Goal: Task Accomplishment & Management: Manage account settings

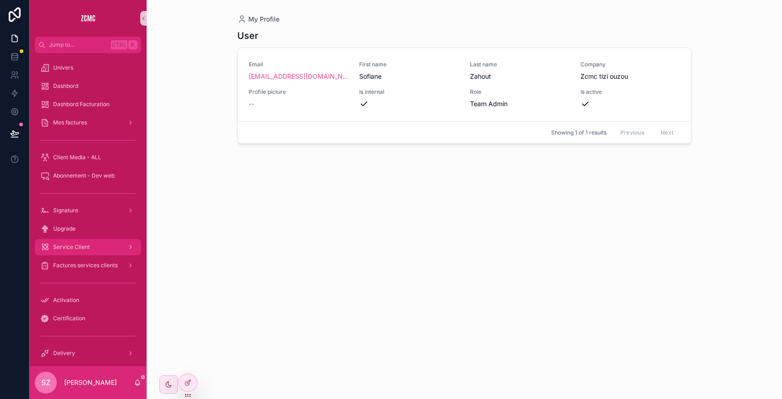
click at [92, 245] on div "Service Client" at bounding box center [87, 247] width 95 height 15
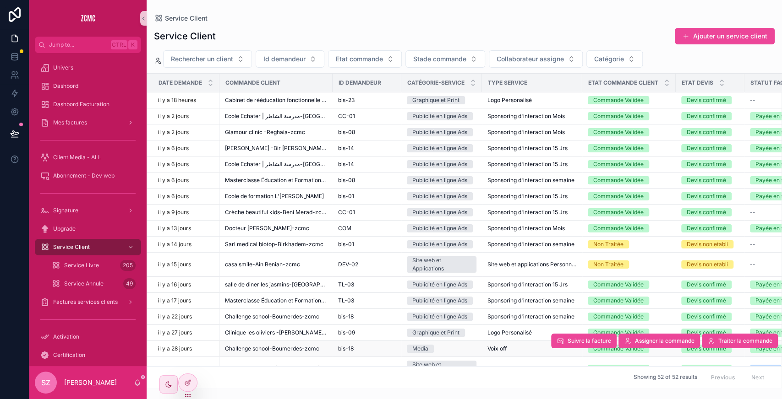
click at [305, 345] on span "Challenge school-Boumerdes-zcmc" at bounding box center [272, 348] width 94 height 7
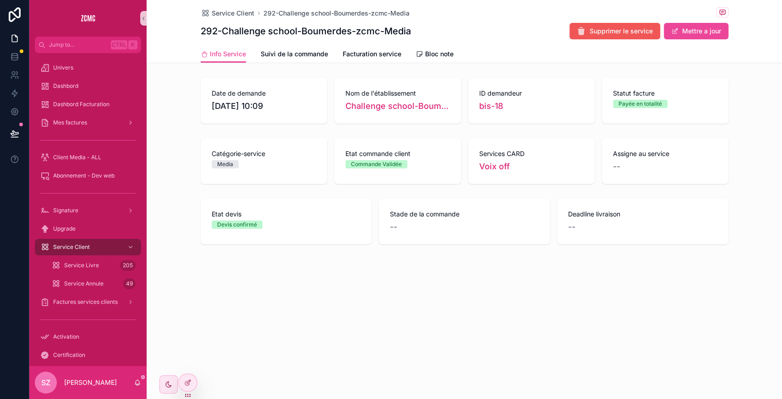
click at [597, 24] on button "Supprimer le service" at bounding box center [614, 31] width 91 height 16
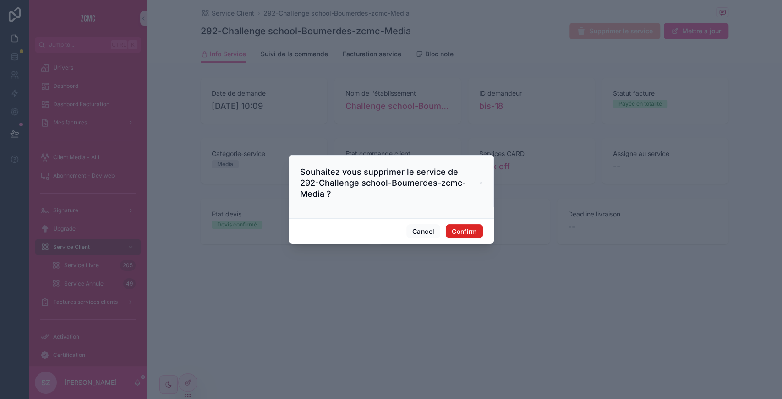
click at [462, 224] on button "Confirm" at bounding box center [463, 231] width 37 height 15
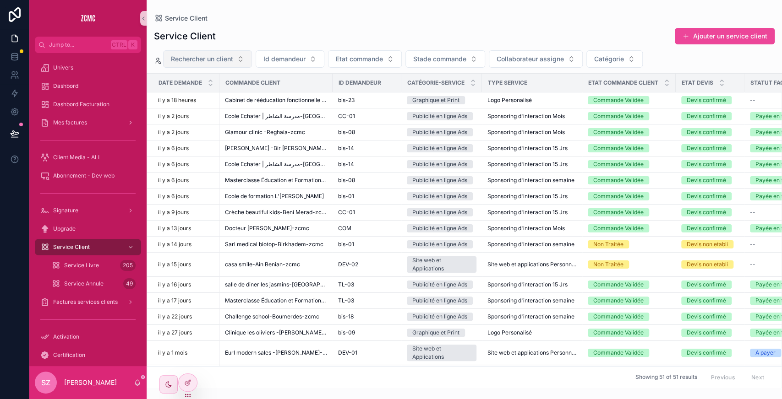
click at [215, 59] on span "Rechercher un client" at bounding box center [202, 58] width 62 height 9
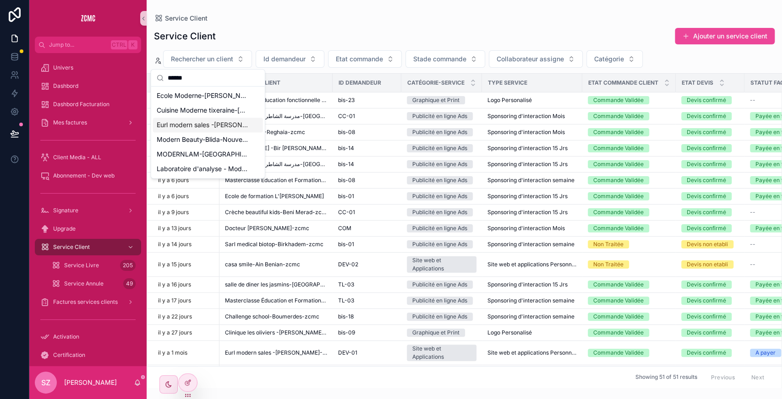
type input "******"
click at [231, 121] on span "Eurl modern sales -[PERSON_NAME]-zcmc" at bounding box center [203, 124] width 92 height 9
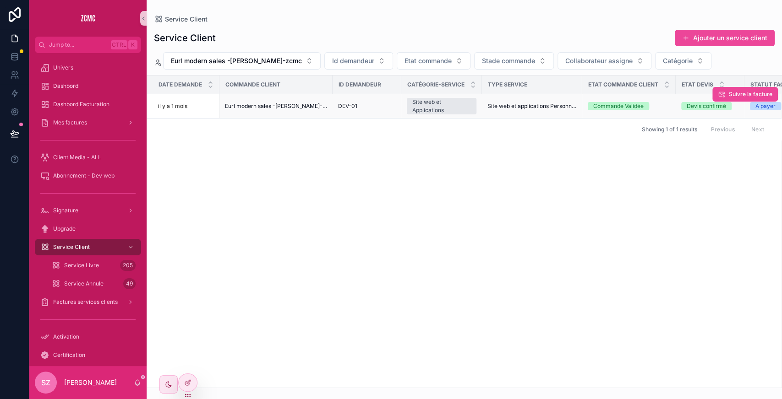
click at [388, 107] on div "DEV-01" at bounding box center [367, 106] width 58 height 7
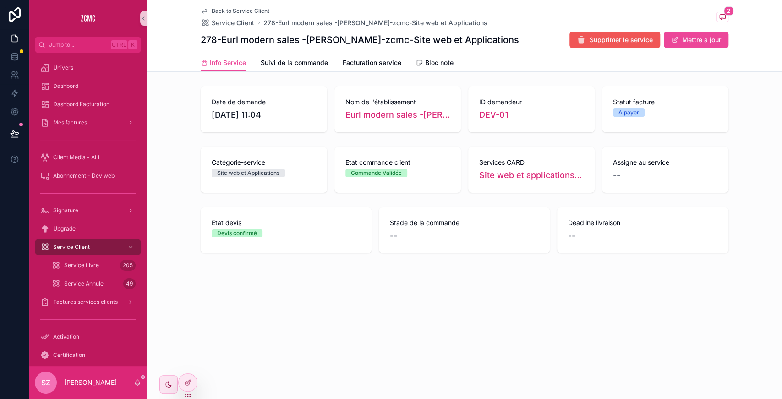
click at [596, 42] on span "Supprimer le service" at bounding box center [620, 39] width 63 height 9
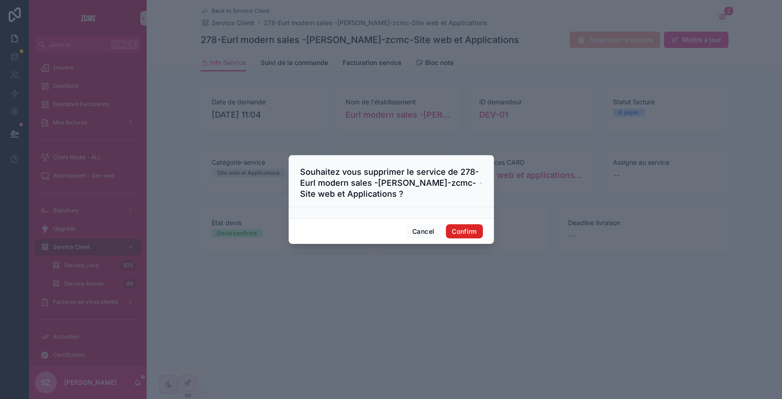
click at [467, 226] on button "Confirm" at bounding box center [463, 231] width 37 height 15
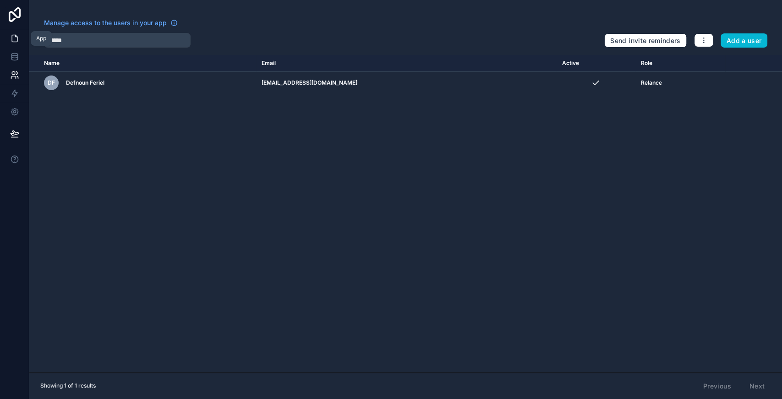
click at [20, 33] on link at bounding box center [14, 38] width 29 height 18
